Goal: Task Accomplishment & Management: Use online tool/utility

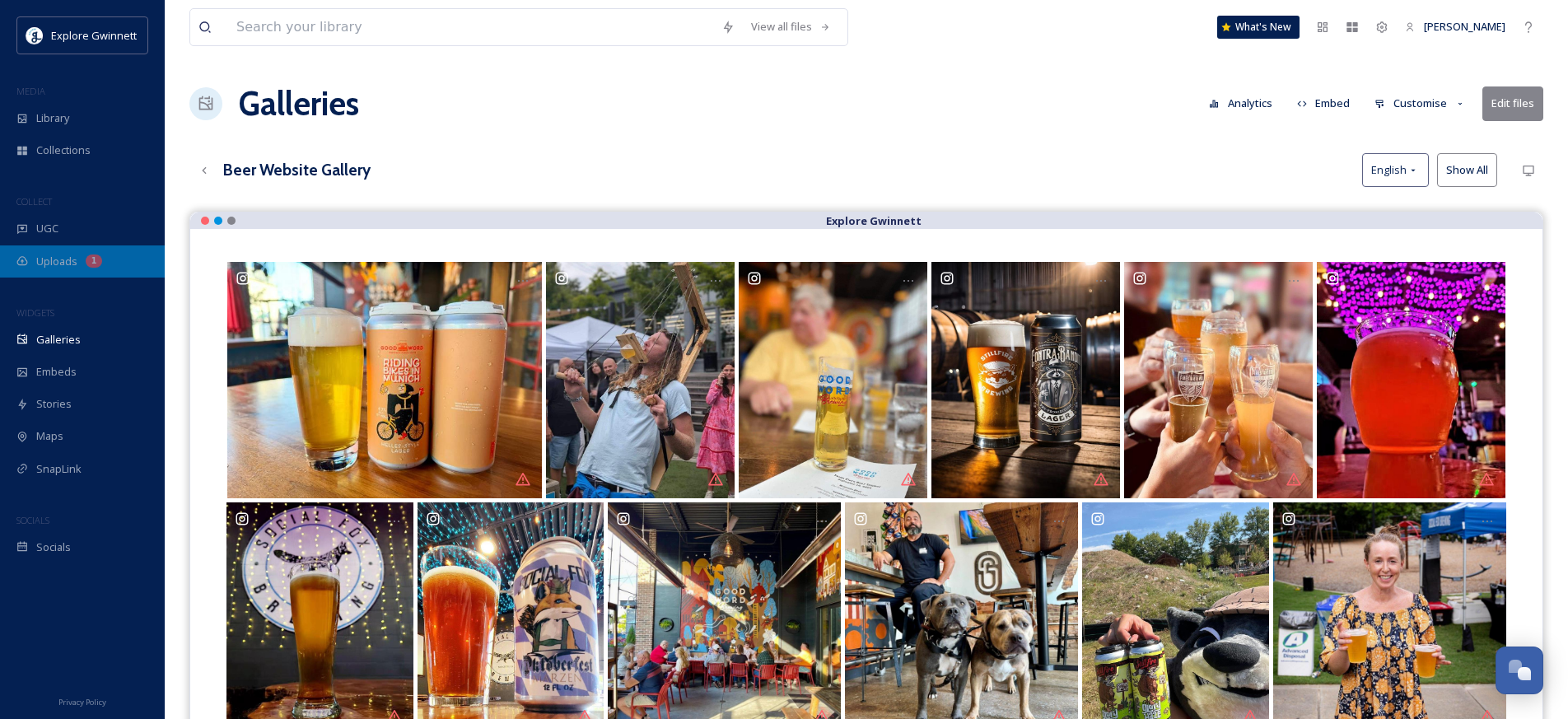
click at [52, 261] on span "Uploads" at bounding box center [57, 261] width 41 height 16
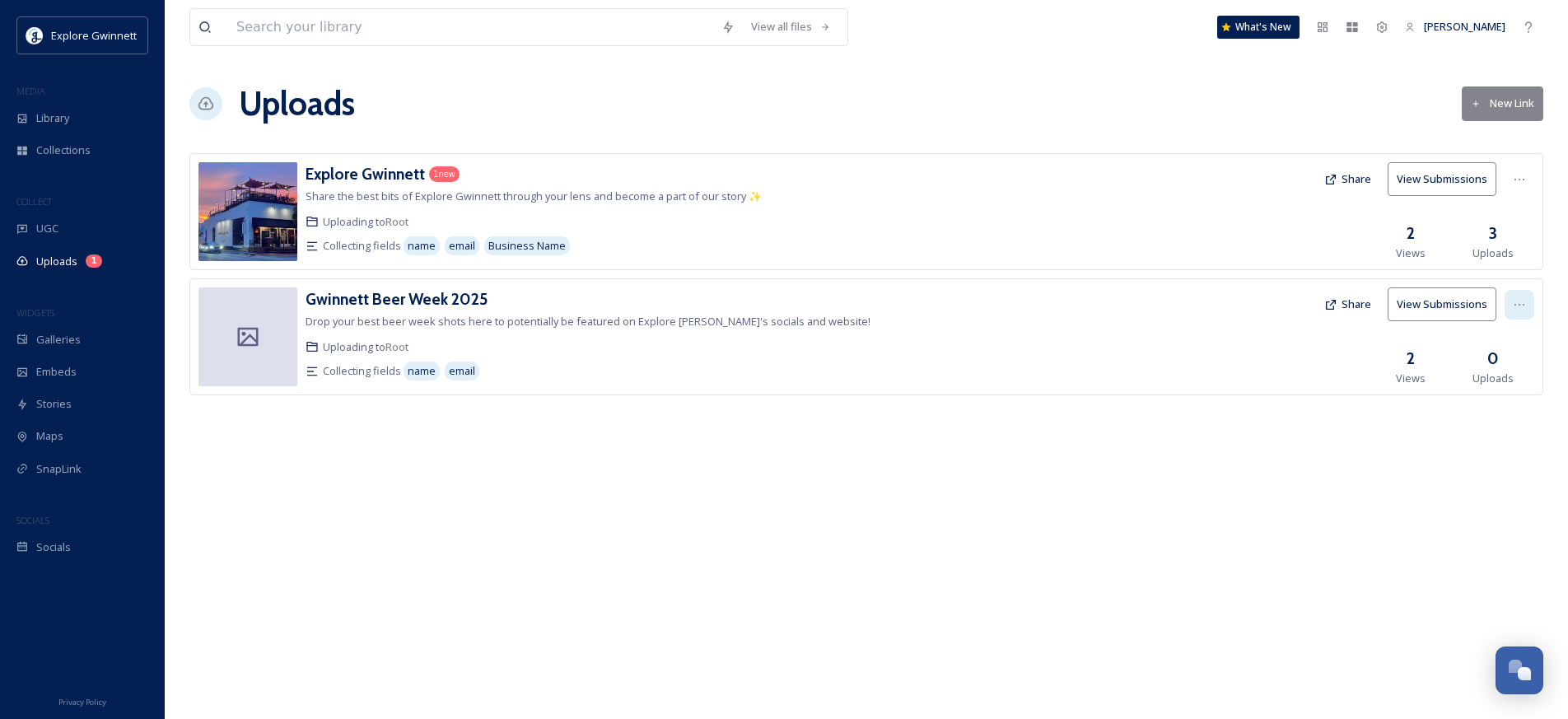
click at [1517, 302] on icon at bounding box center [1520, 305] width 13 height 13
click at [435, 299] on h3 "Gwinnett Beer Week 2025" at bounding box center [397, 298] width 182 height 20
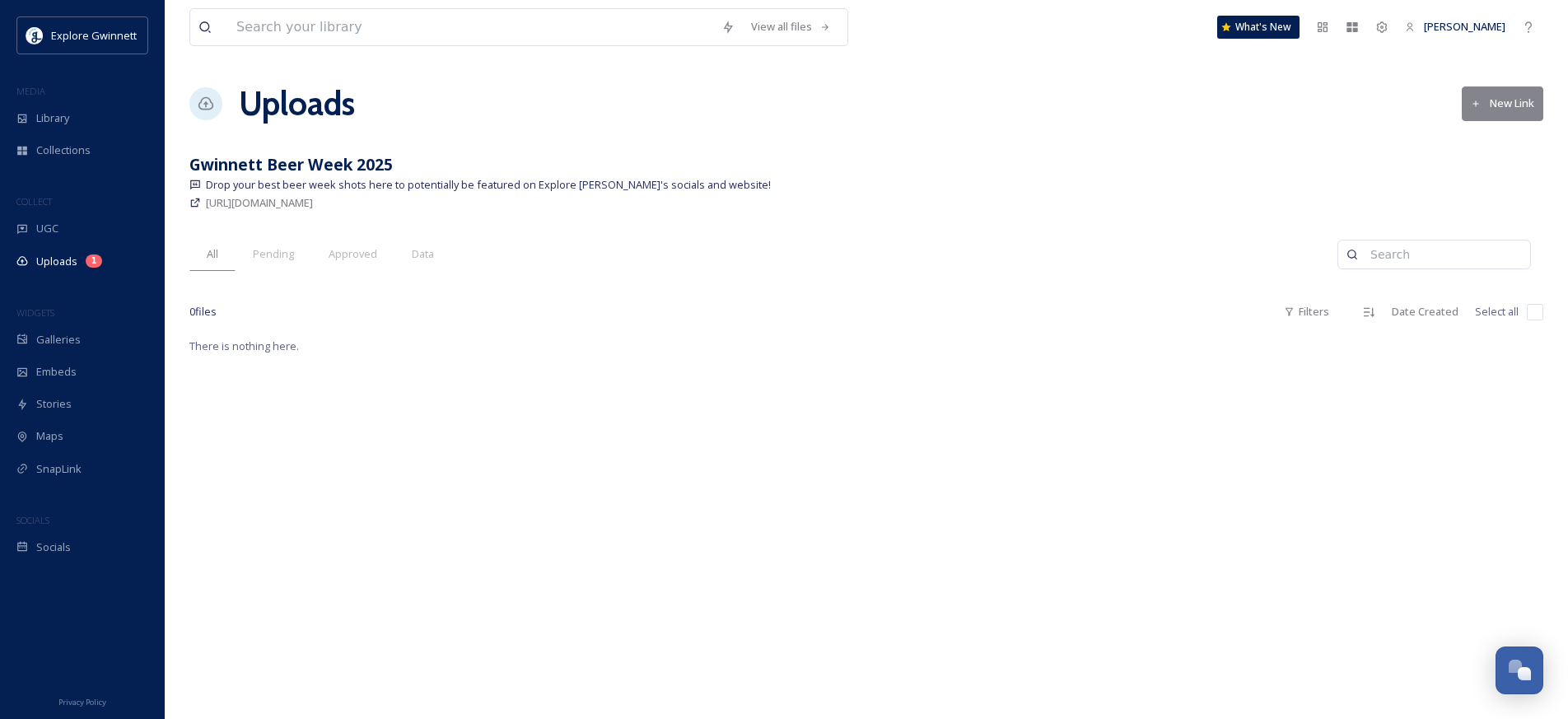
drag, startPoint x: 1022, startPoint y: 142, endPoint x: 1043, endPoint y: 176, distance: 40.0
click at [1043, 176] on div "View all files What's New [PERSON_NAME] Uploads New Link Gwinnett Beer Week 202…" at bounding box center [867, 360] width 1404 height 719
click at [1030, 171] on div "Gwinnett Beer Week 2025" at bounding box center [866, 164] width 1354 height 23
click at [274, 252] on span "Pending" at bounding box center [273, 253] width 41 height 16
drag, startPoint x: 358, startPoint y: 257, endPoint x: 367, endPoint y: 254, distance: 9.5
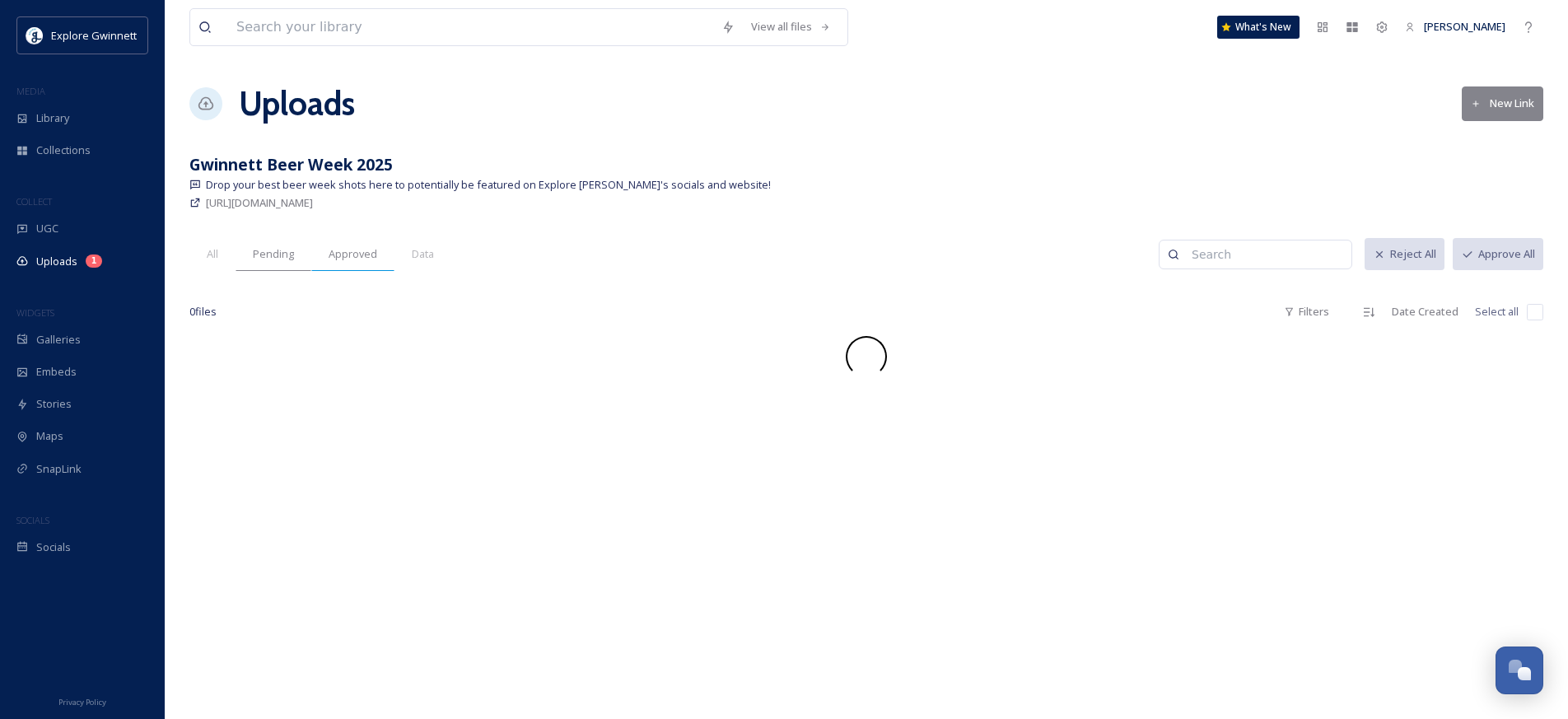
click at [358, 257] on span "Approved" at bounding box center [353, 253] width 49 height 16
click at [208, 246] on span "All" at bounding box center [212, 253] width 11 height 16
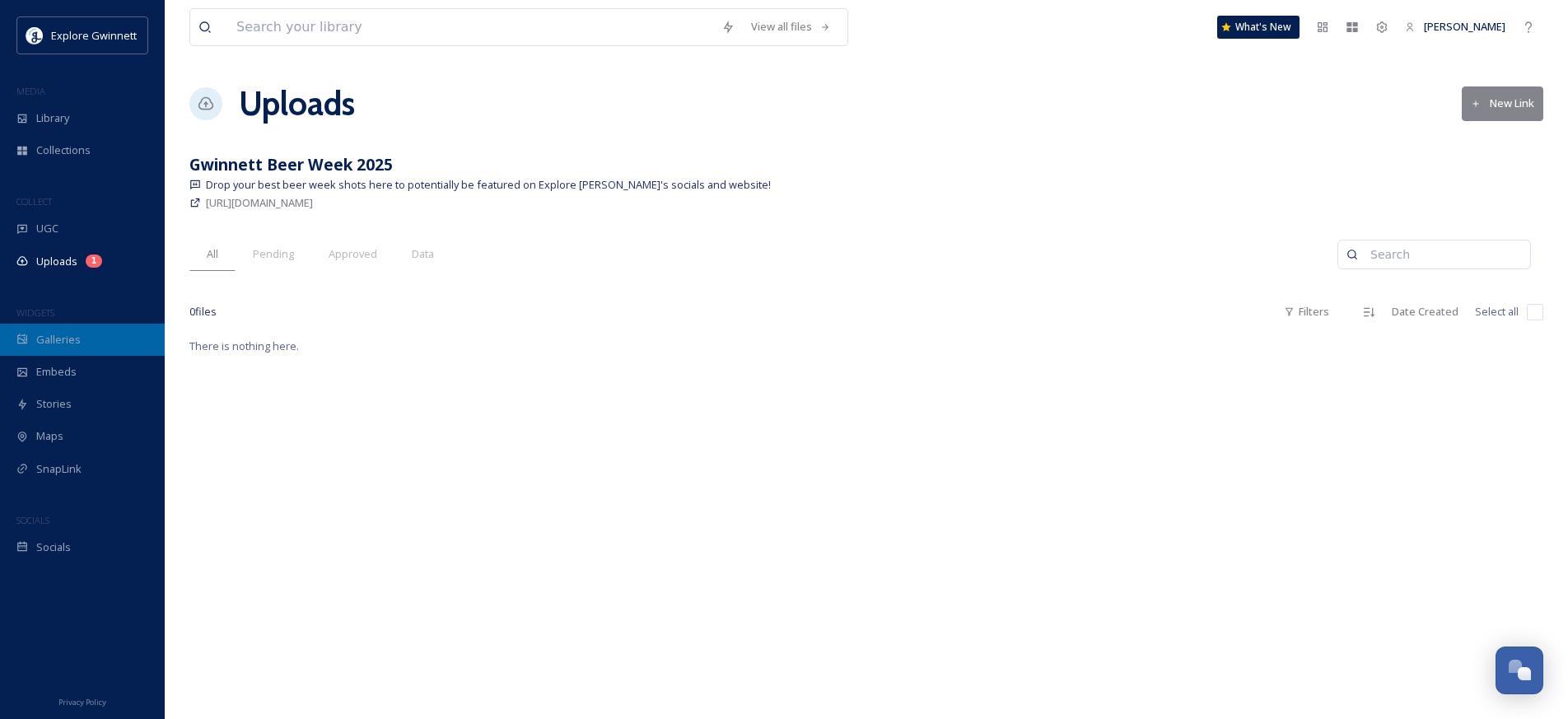
click at [64, 341] on span "Galleries" at bounding box center [58, 340] width 44 height 16
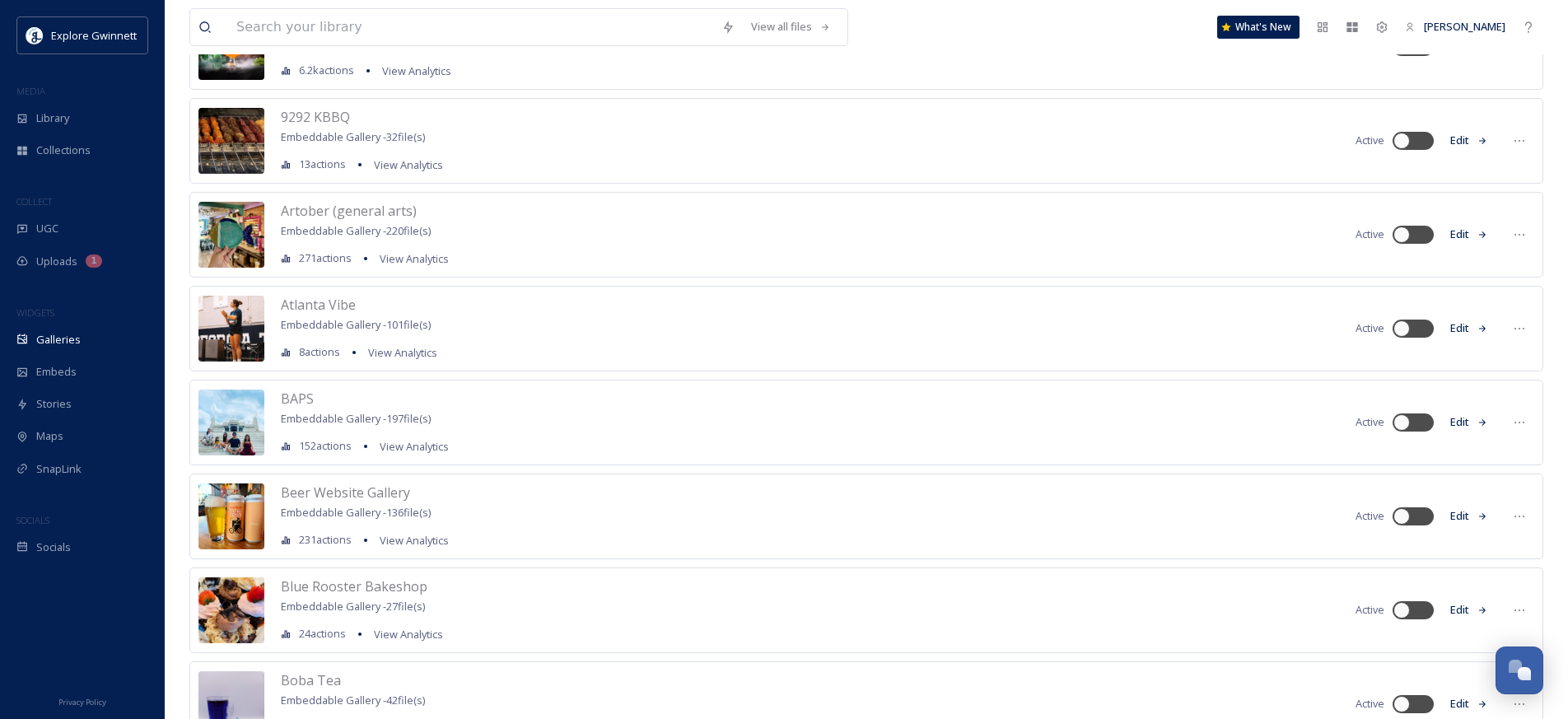
scroll to position [434, 0]
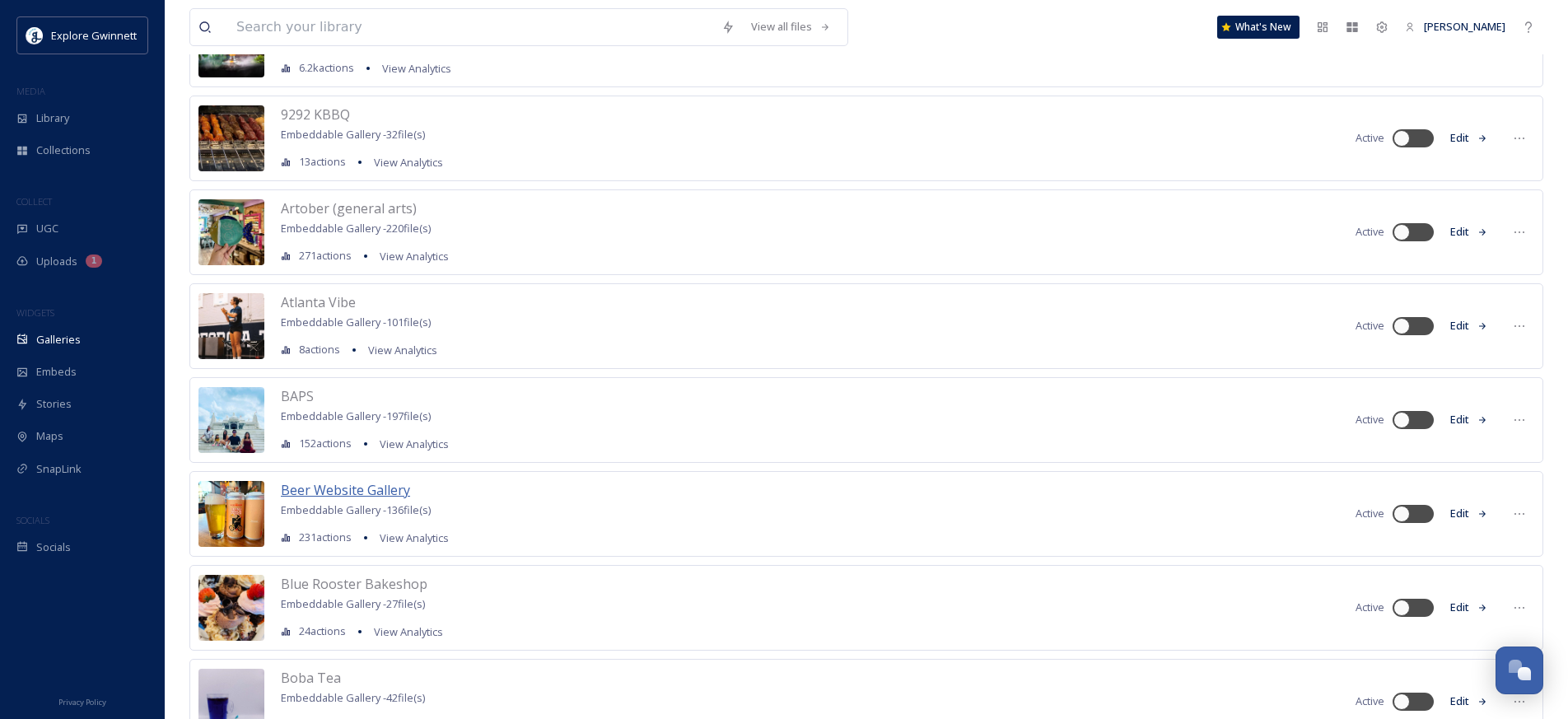
click at [371, 494] on span "Beer Website Gallery" at bounding box center [345, 490] width 129 height 18
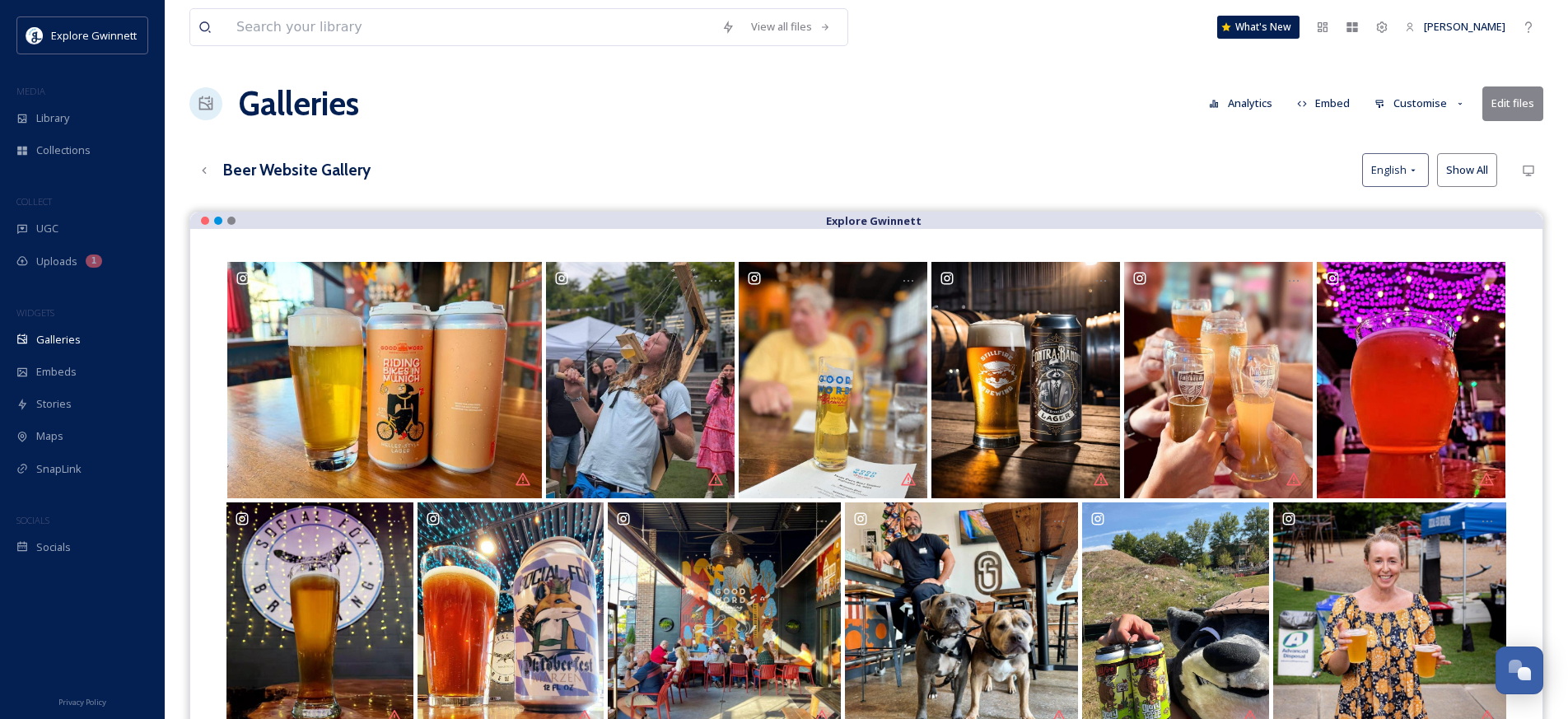
click at [1340, 99] on button "Embed" at bounding box center [1324, 103] width 70 height 32
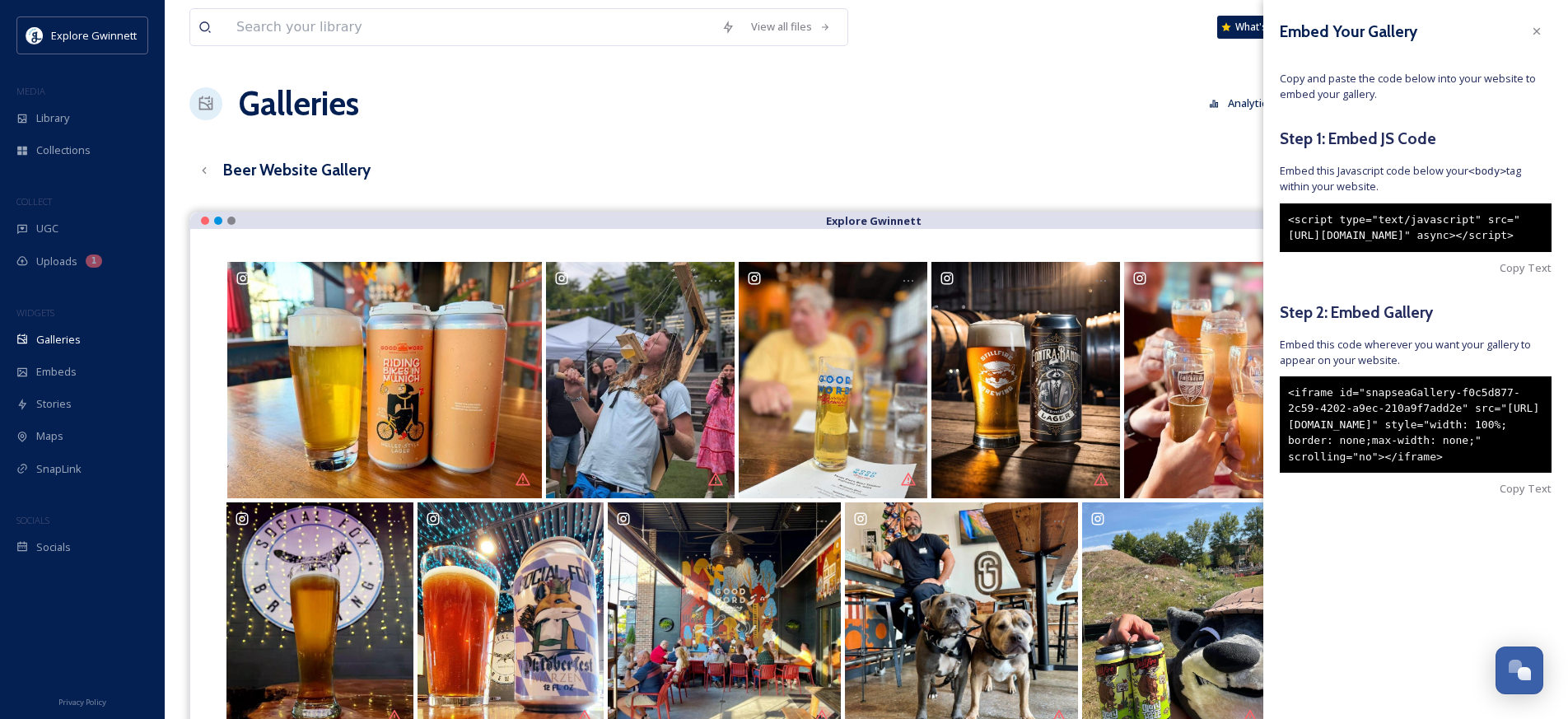
drag, startPoint x: 1354, startPoint y: 523, endPoint x: 1274, endPoint y: 422, distance: 128.8
click at [1274, 422] on div "Embed Your Gallery Copy and paste the code below into your website to embed you…" at bounding box center [1416, 282] width 305 height 563
copy div "<iframe id="snapseaGallery-f0c5d877-2c59-4202-a9ec-210a9f7add2e" src="[URL][DOM…"
